Goal: Task Accomplishment & Management: Manage account settings

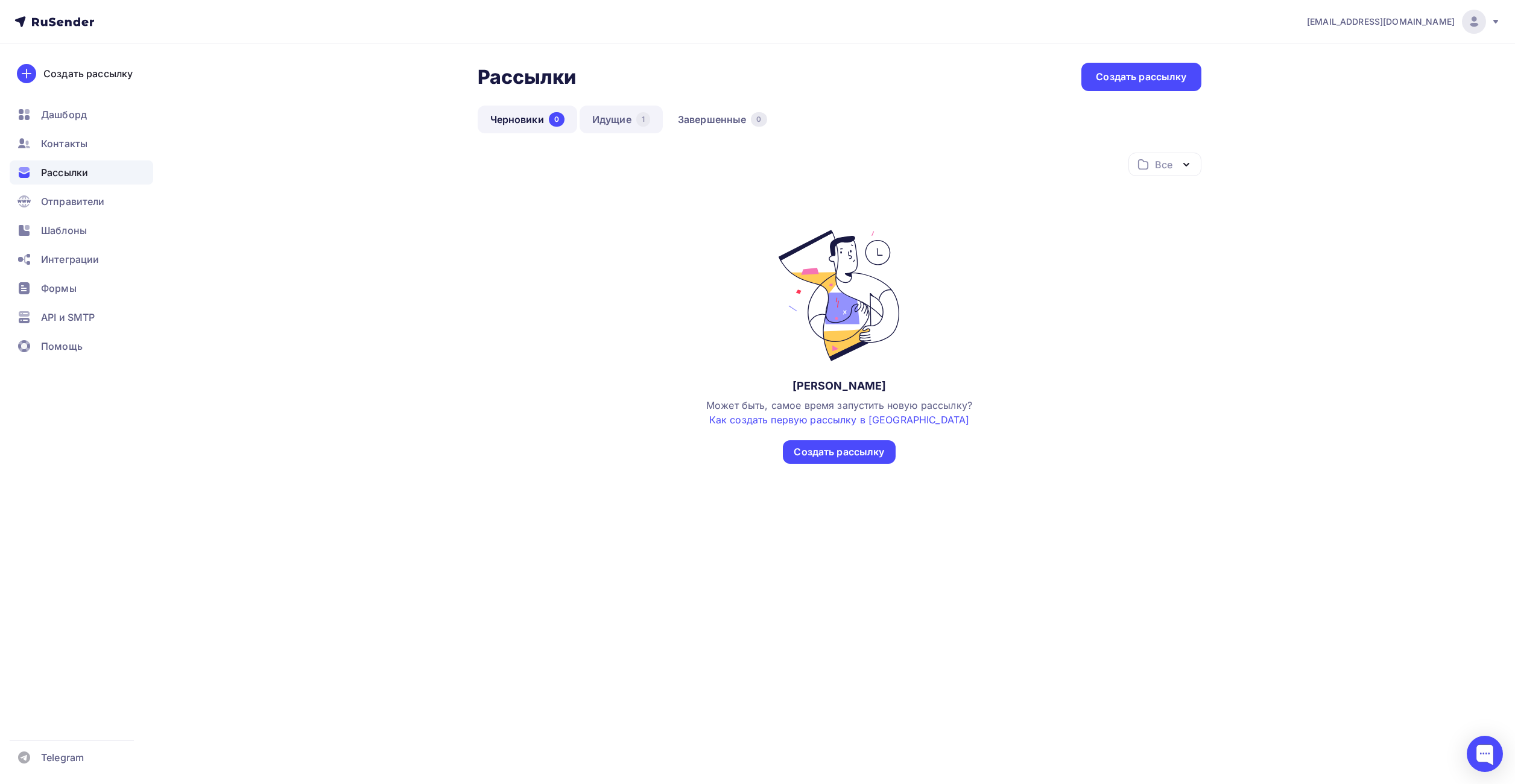
click at [617, 119] on link "Идущие 1" at bounding box center [621, 119] width 83 height 28
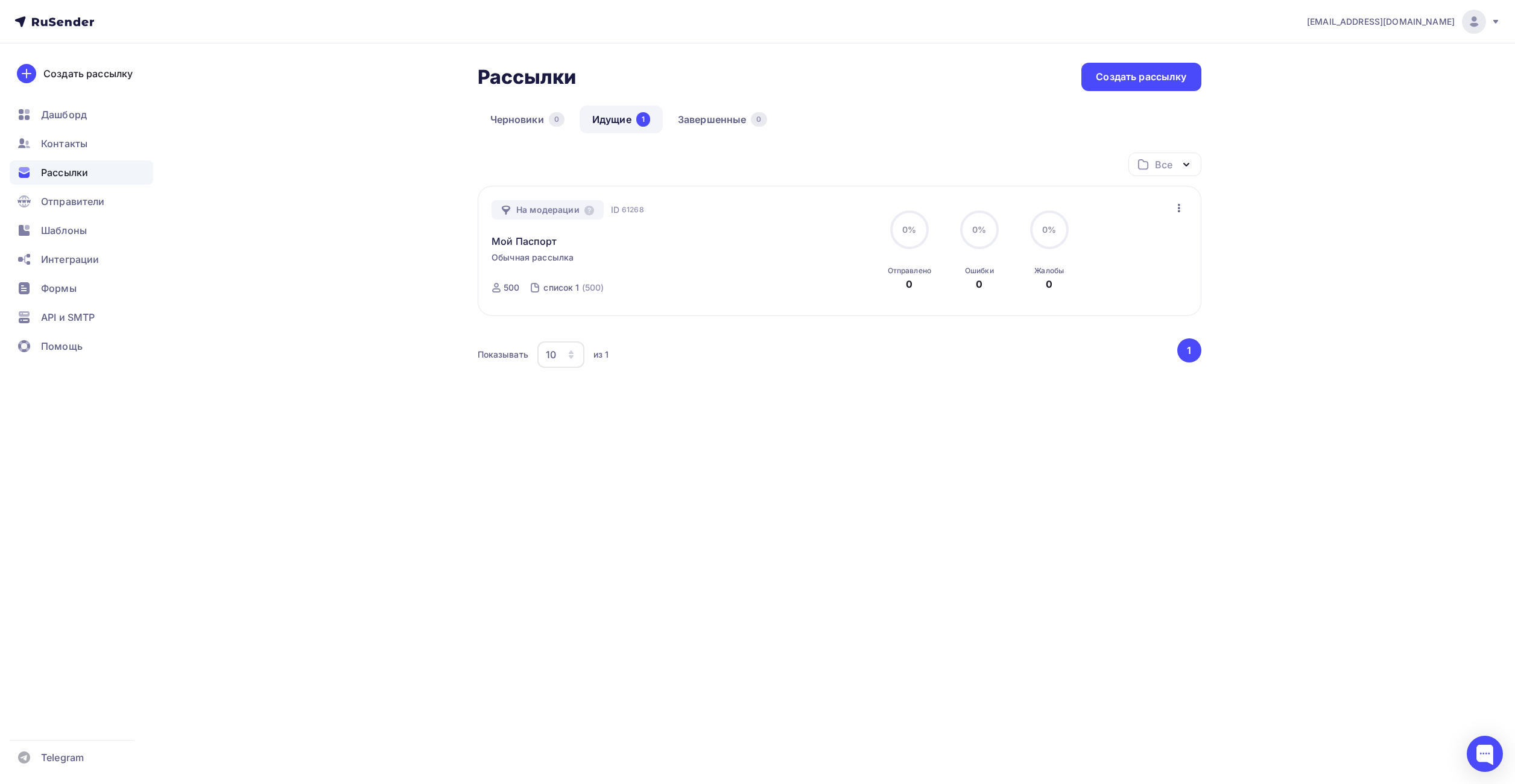
click at [347, 289] on div "Рассылки Рассылки Создать рассылку [GEOGRAPHIC_DATA] 0 Идущие 1 Завершенные 0 И…" at bounding box center [758, 267] width 989 height 448
click at [1344, 90] on div "[EMAIL_ADDRESS][DOMAIN_NAME] Аккаунт Тарифы Выйти Создать рассылку [GEOGRAPHIC_…" at bounding box center [757, 245] width 1515 height 491
click at [1472, 23] on img at bounding box center [1474, 22] width 14 height 14
click at [1348, 52] on span "Аккаунт" at bounding box center [1340, 53] width 40 height 14
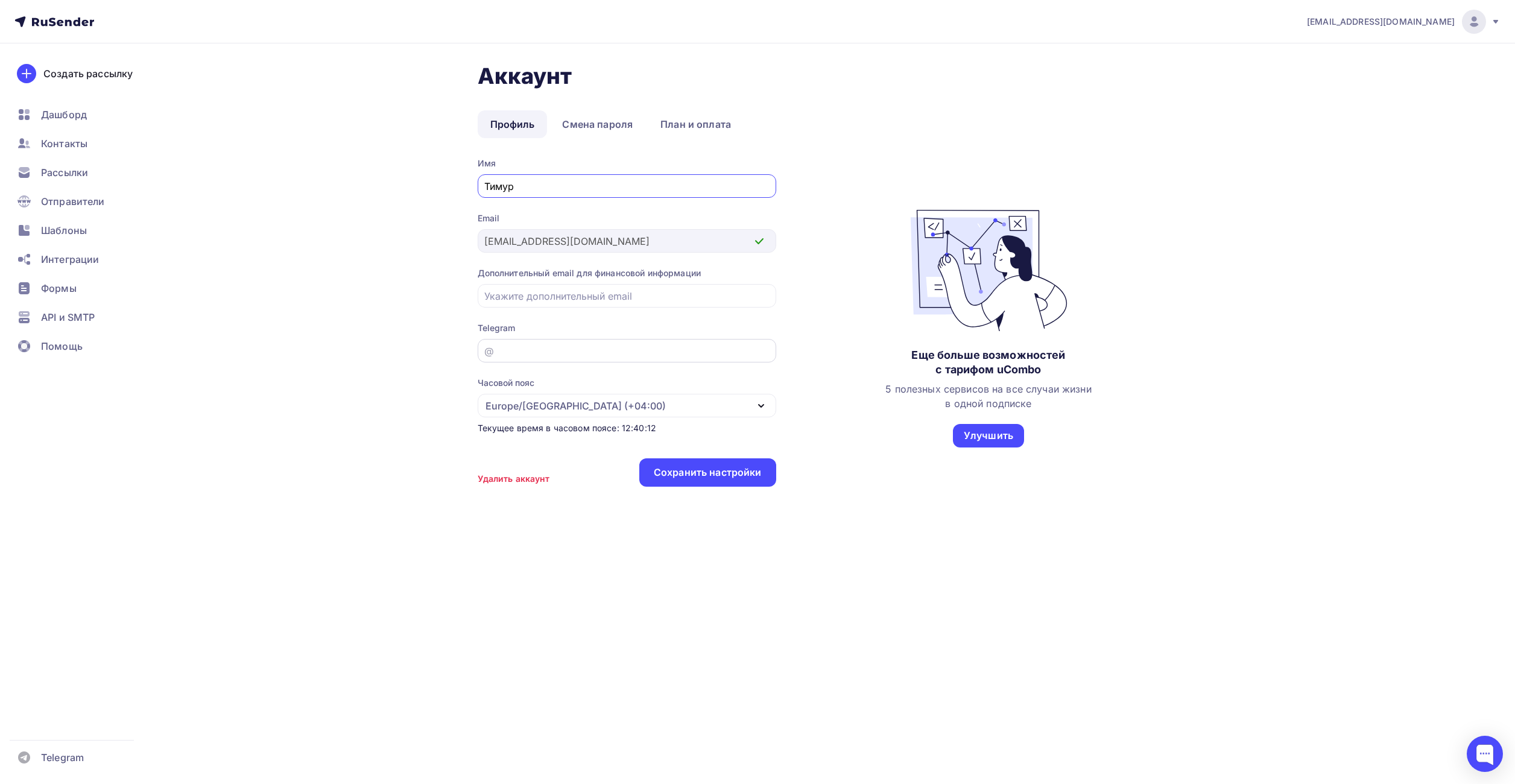
type input "Тимур"
click at [508, 354] on input "email" at bounding box center [626, 351] width 284 height 14
click at [381, 387] on div "Аккаунт Профиль Смена пароля План и оплата Профиль Смена пароля План и оплата И…" at bounding box center [758, 312] width 989 height 537
click at [514, 352] on input "email" at bounding box center [626, 351] width 284 height 14
click at [535, 351] on input "email" at bounding box center [626, 351] width 284 height 14
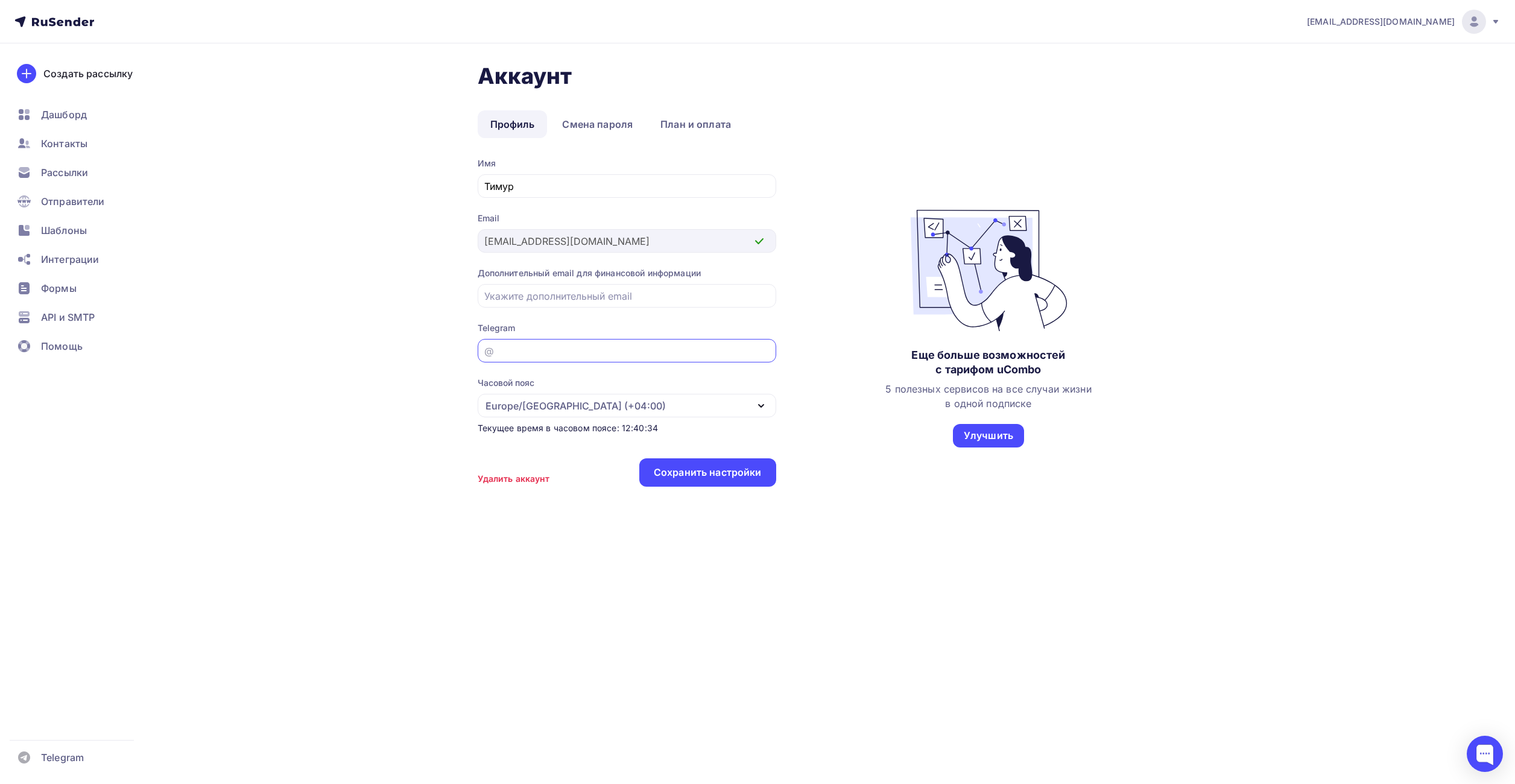
paste input "[URL][DOMAIN_NAME]"
drag, startPoint x: 552, startPoint y: 348, endPoint x: 494, endPoint y: 348, distance: 58.0
click at [494, 348] on input "[URL][DOMAIN_NAME]" at bounding box center [626, 351] width 284 height 14
type input "pasport_sarapul"
click at [719, 478] on div "Сохранить настройки" at bounding box center [707, 472] width 108 height 14
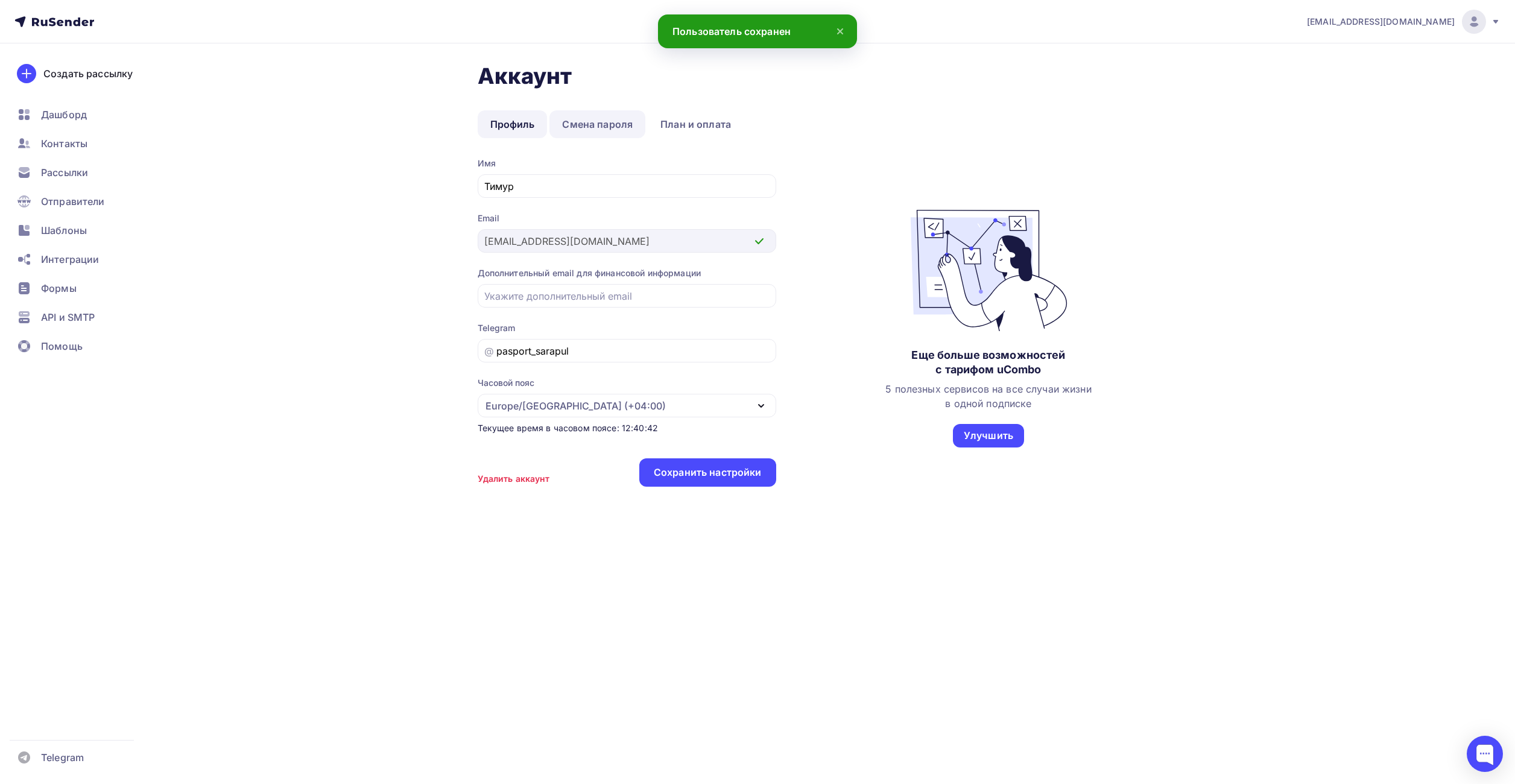
click at [603, 127] on link "Смена пароля" at bounding box center [598, 124] width 96 height 28
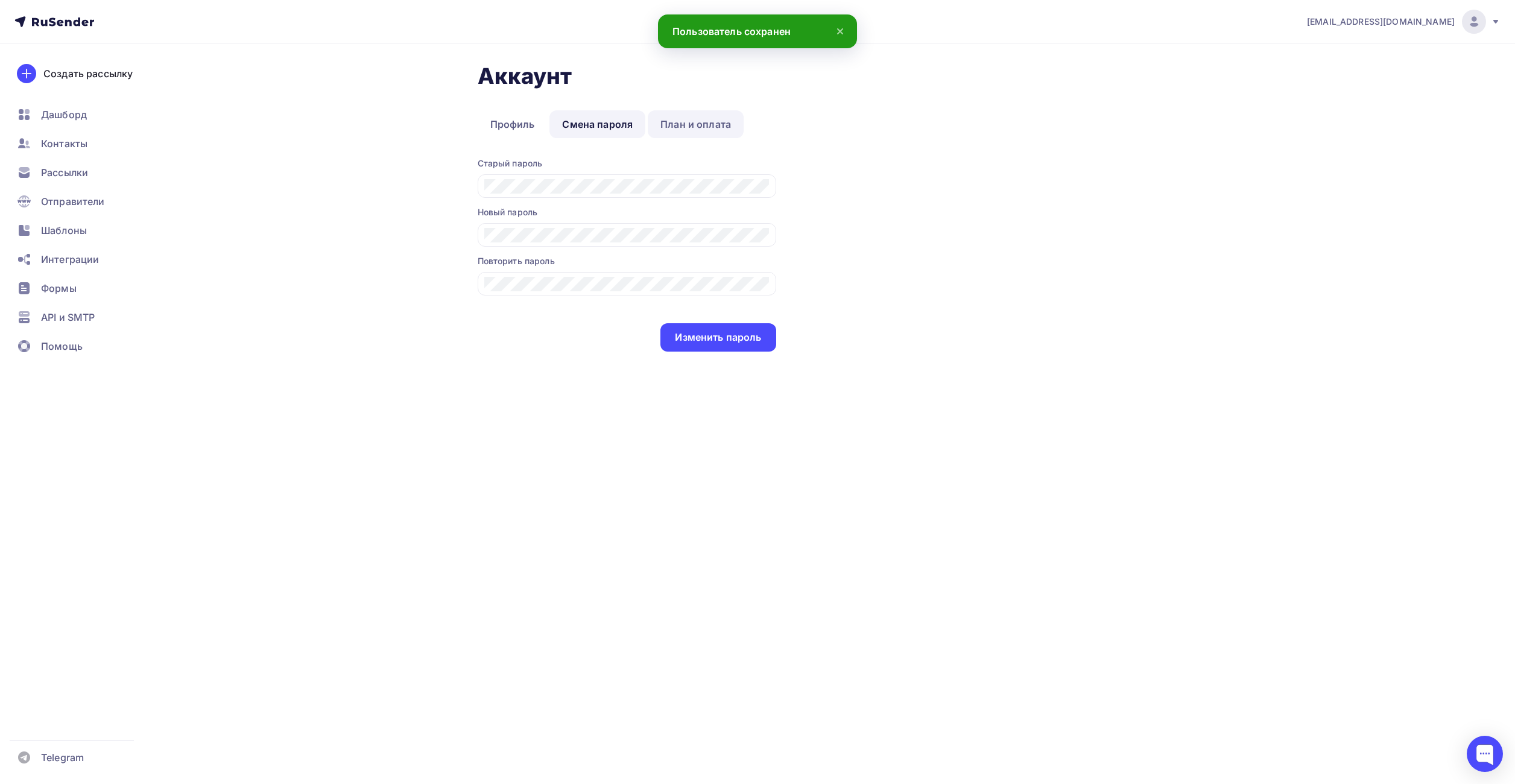
click at [691, 123] on link "План и оплата" at bounding box center [695, 124] width 96 height 28
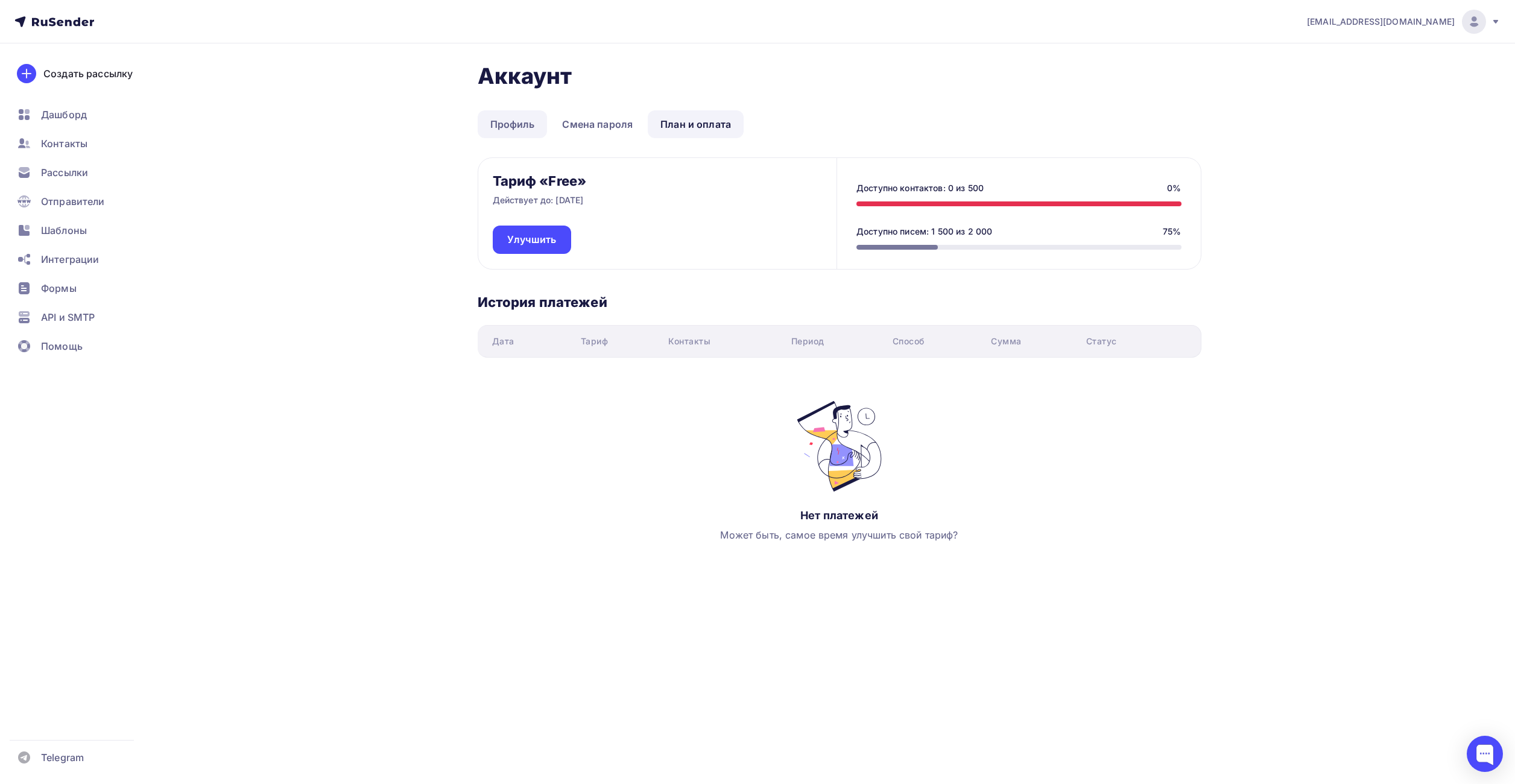
click at [518, 121] on link "Профиль" at bounding box center [512, 124] width 70 height 28
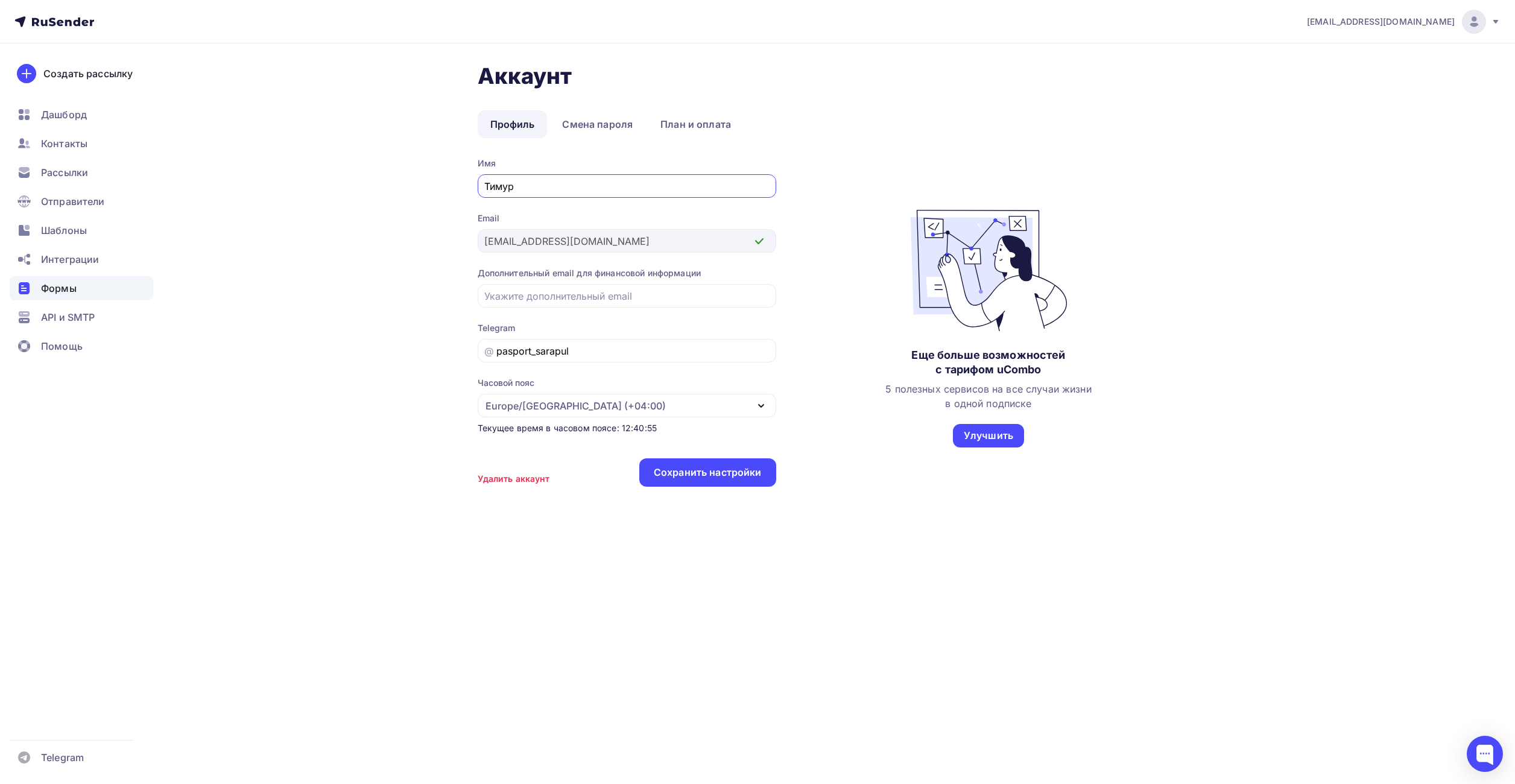
click at [67, 287] on span "Формы" at bounding box center [58, 288] width 35 height 14
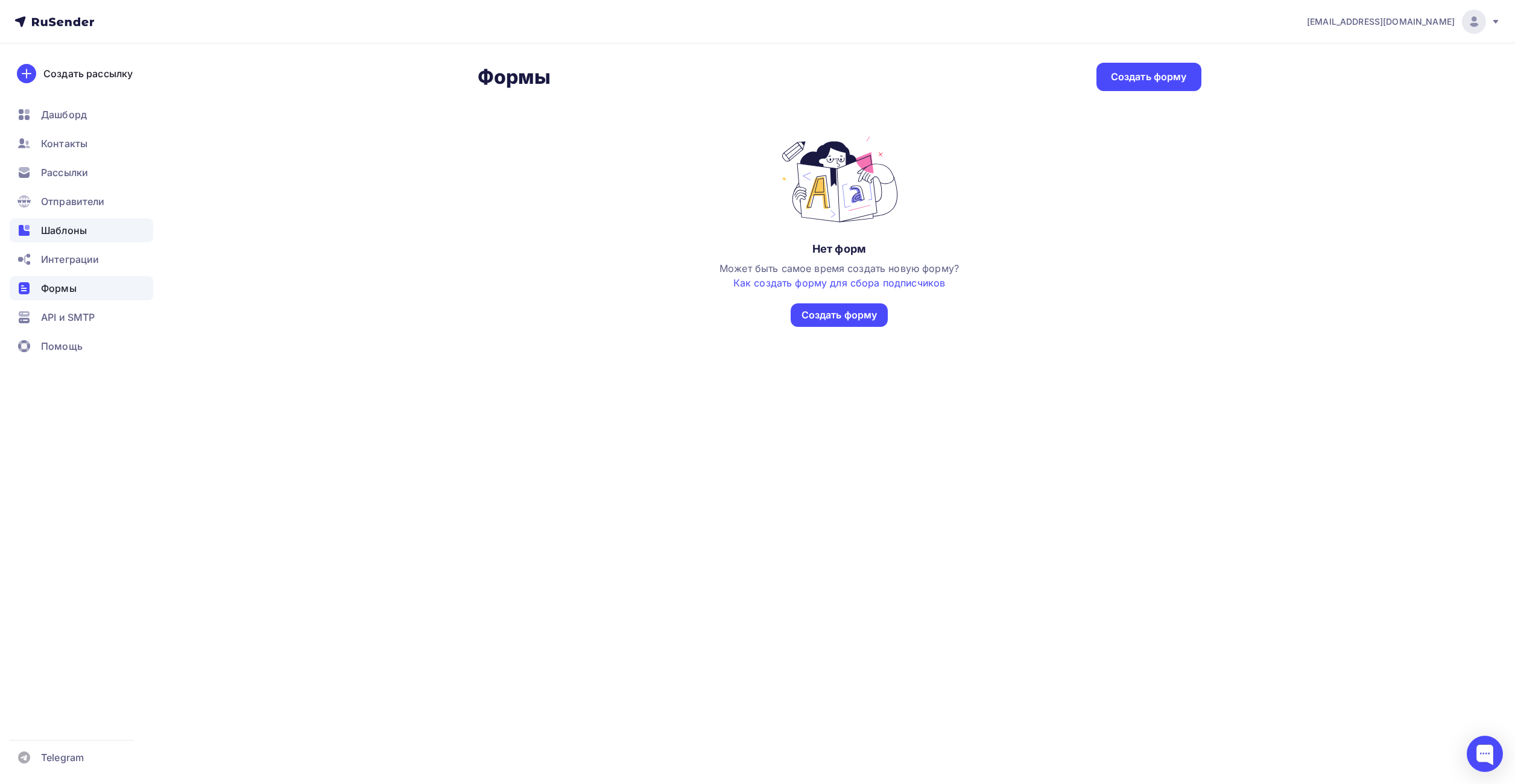
click at [52, 232] on span "Шаблоны" at bounding box center [63, 231] width 46 height 14
